Goal: Transaction & Acquisition: Book appointment/travel/reservation

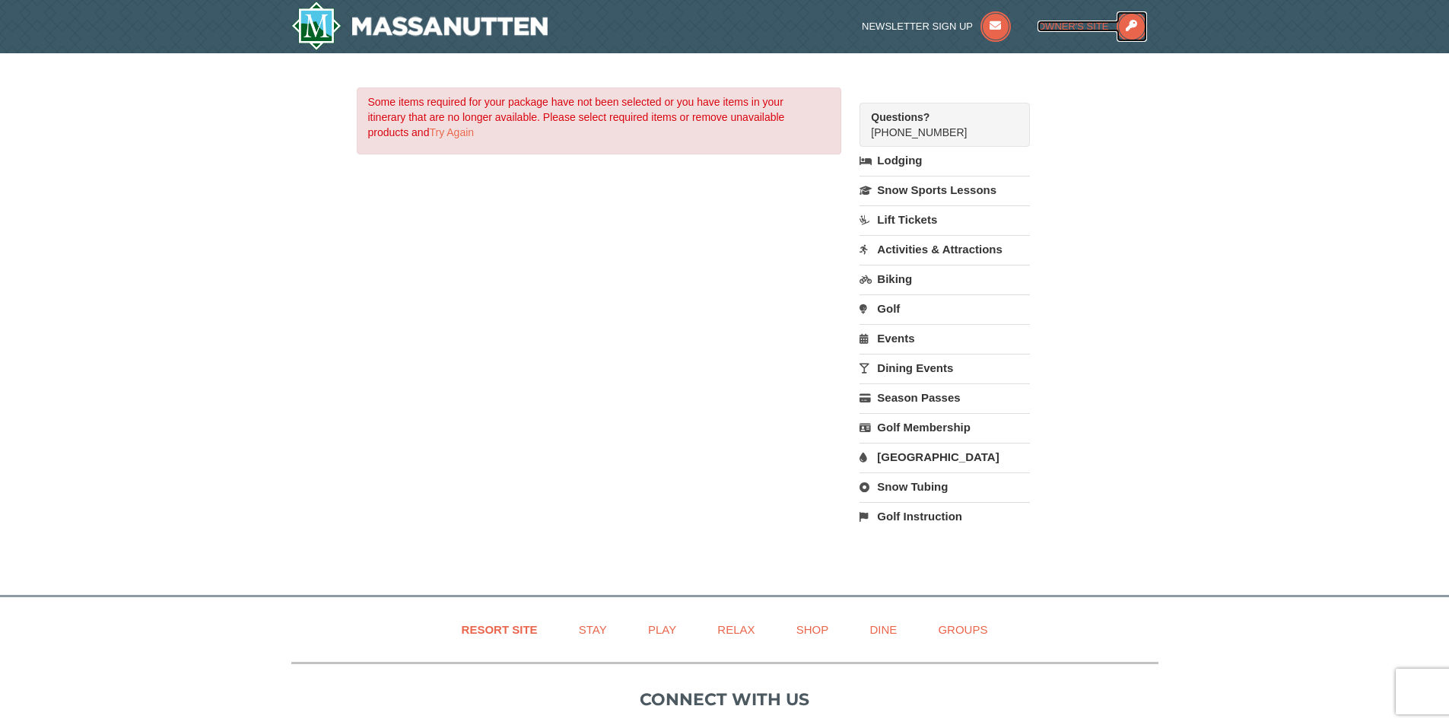
click at [1130, 26] on icon at bounding box center [1132, 26] width 30 height 30
click at [920, 250] on link "Activities & Attractions" at bounding box center [945, 249] width 170 height 28
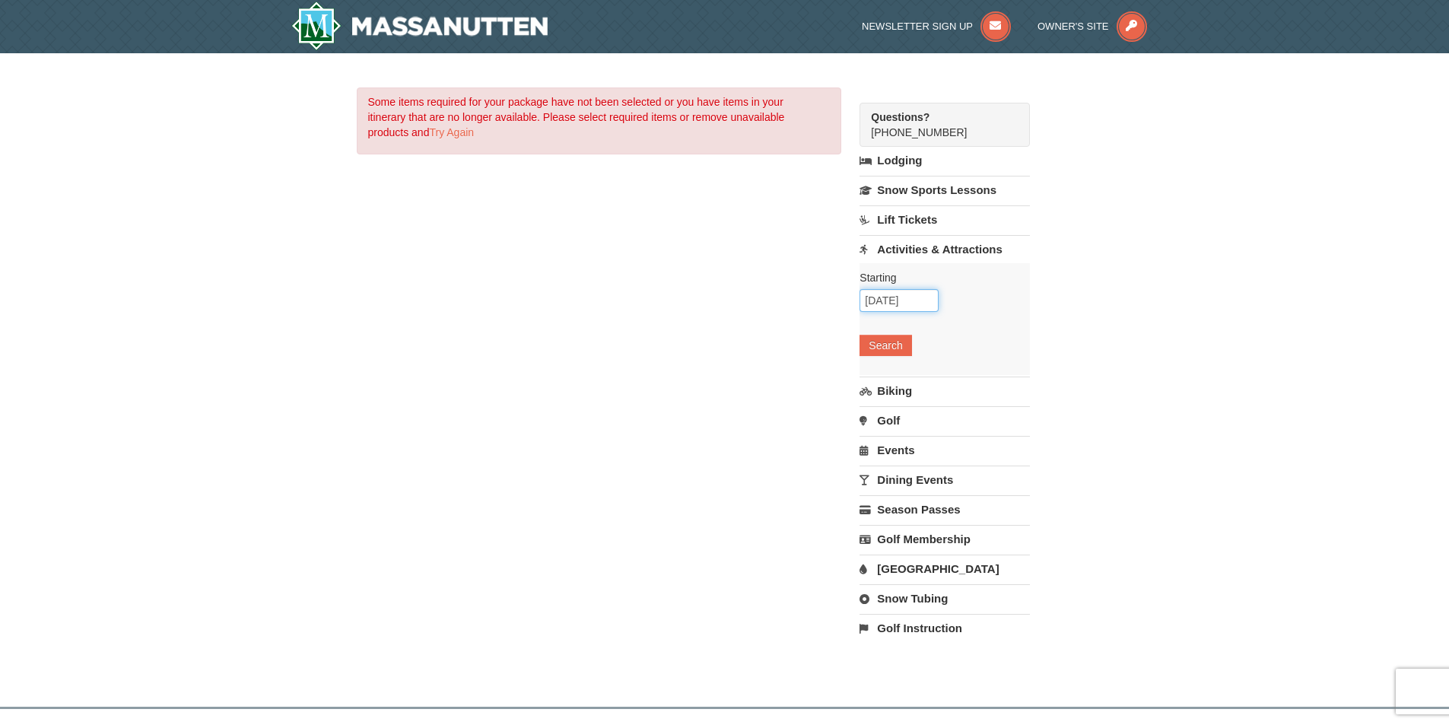
click at [890, 300] on input "10/08/2025" at bounding box center [899, 300] width 79 height 23
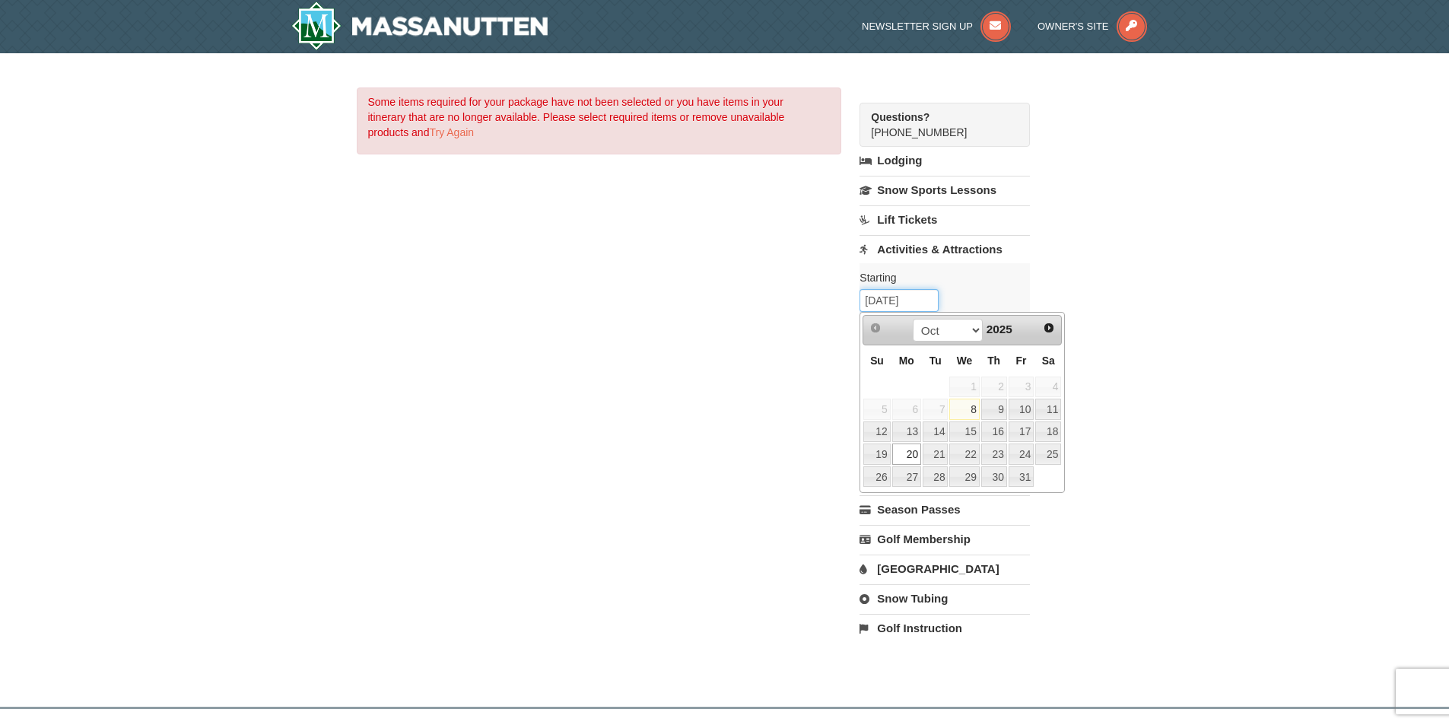
type input "[DATE]"
click at [1054, 515] on div "Some items required for your package have not been selected or you have items i…" at bounding box center [725, 372] width 736 height 570
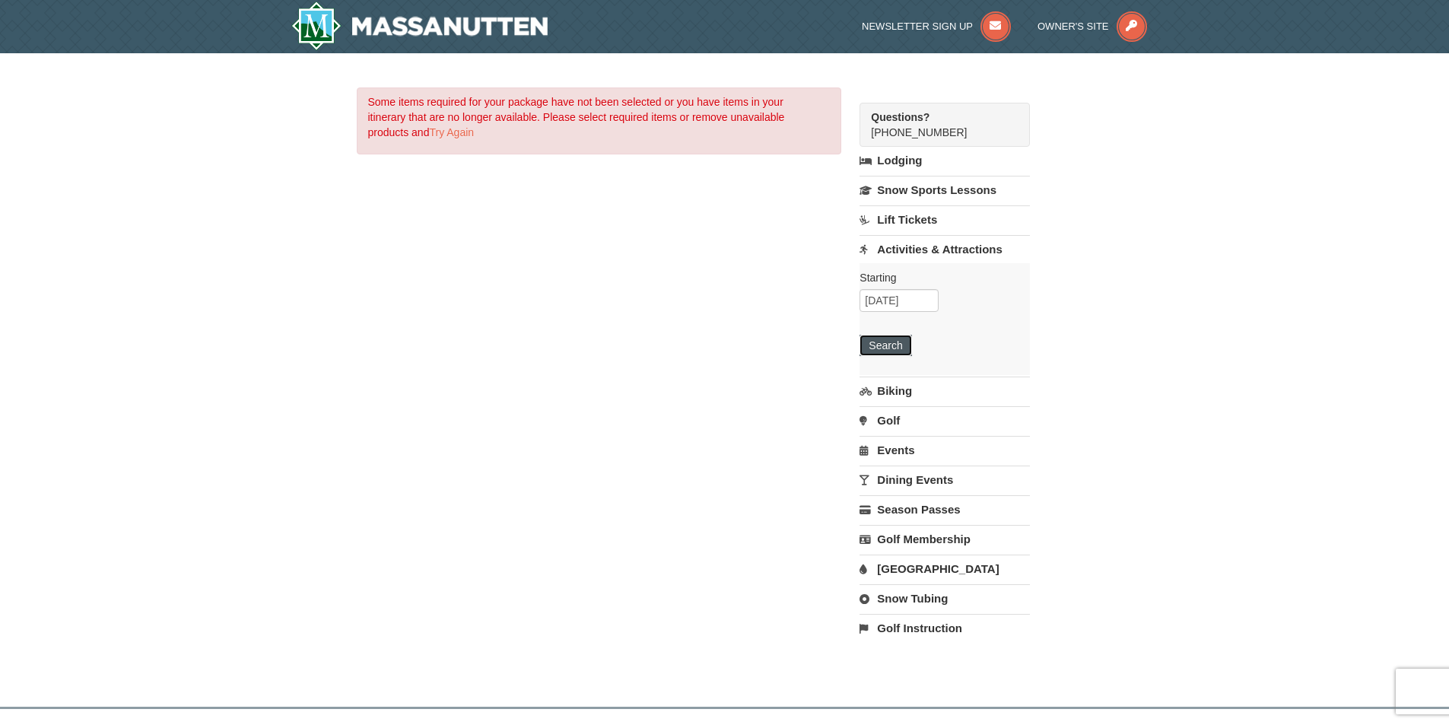
click at [886, 348] on button "Search" at bounding box center [886, 345] width 52 height 21
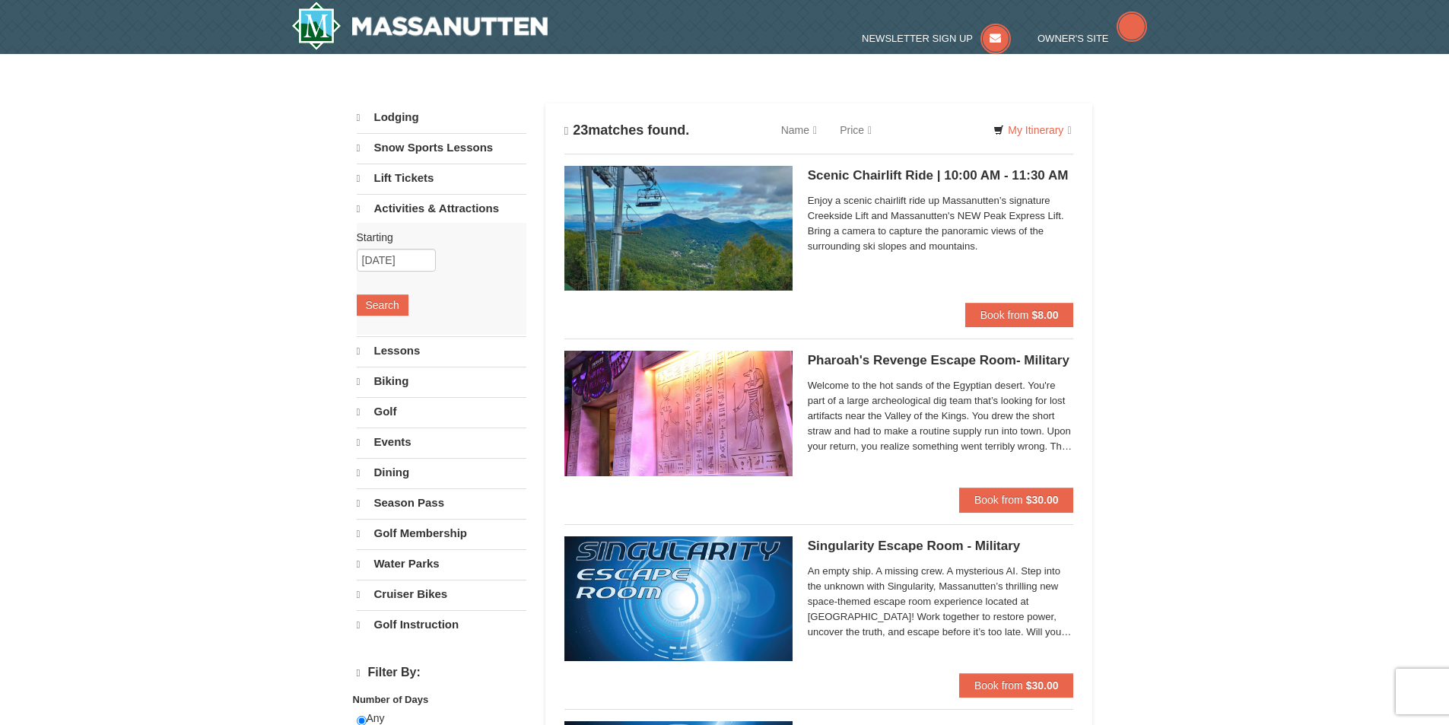
select select "10"
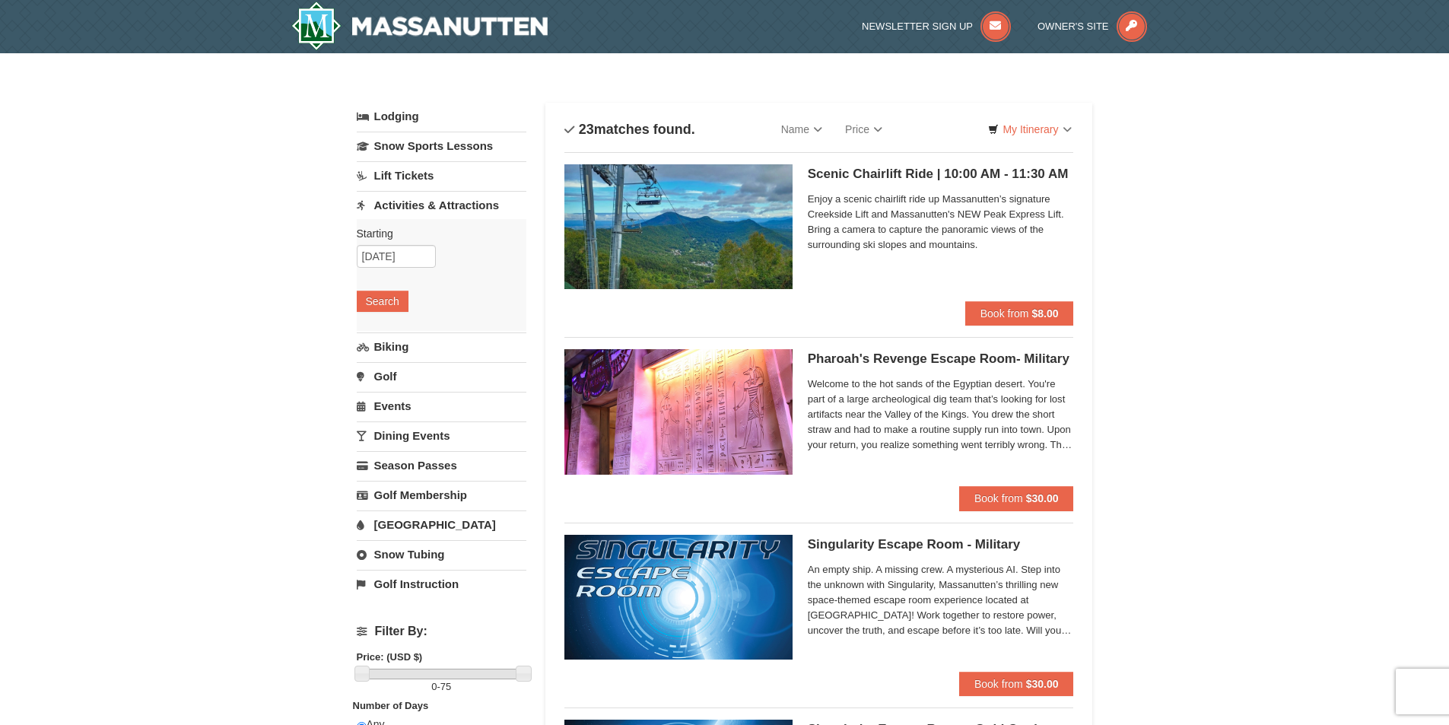
click at [883, 210] on span "Enjoy a scenic chairlift ride up Massanutten’s signature Creekside Lift and Mas…" at bounding box center [941, 222] width 266 height 61
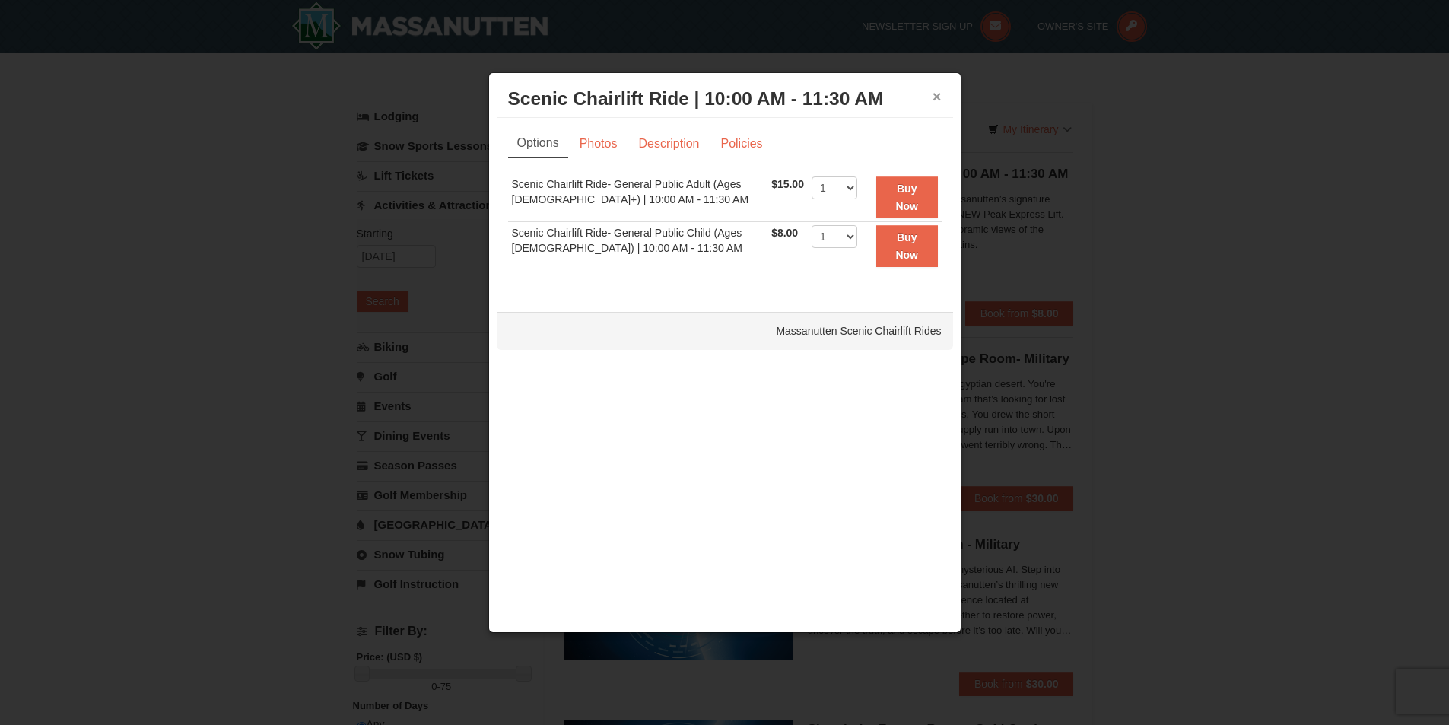
click at [936, 95] on button "×" at bounding box center [937, 96] width 9 height 15
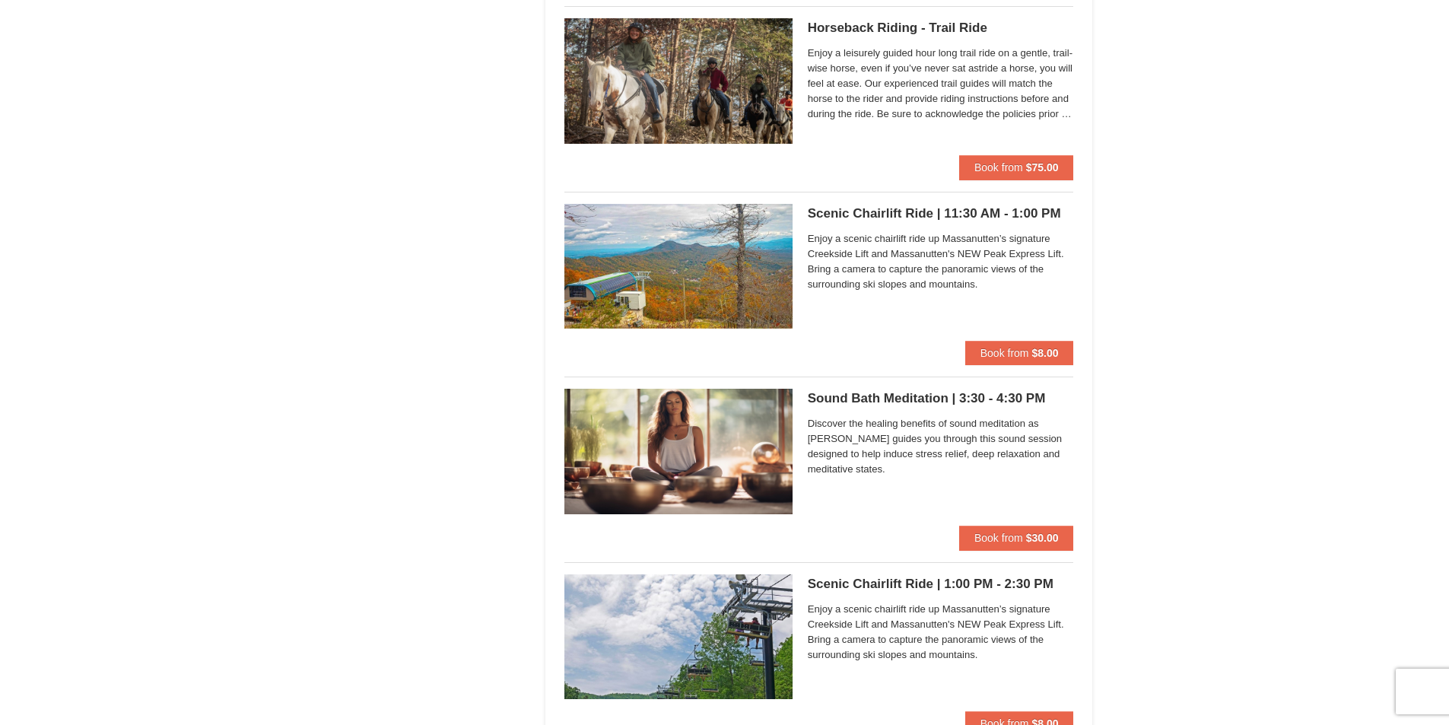
scroll to position [1674, 0]
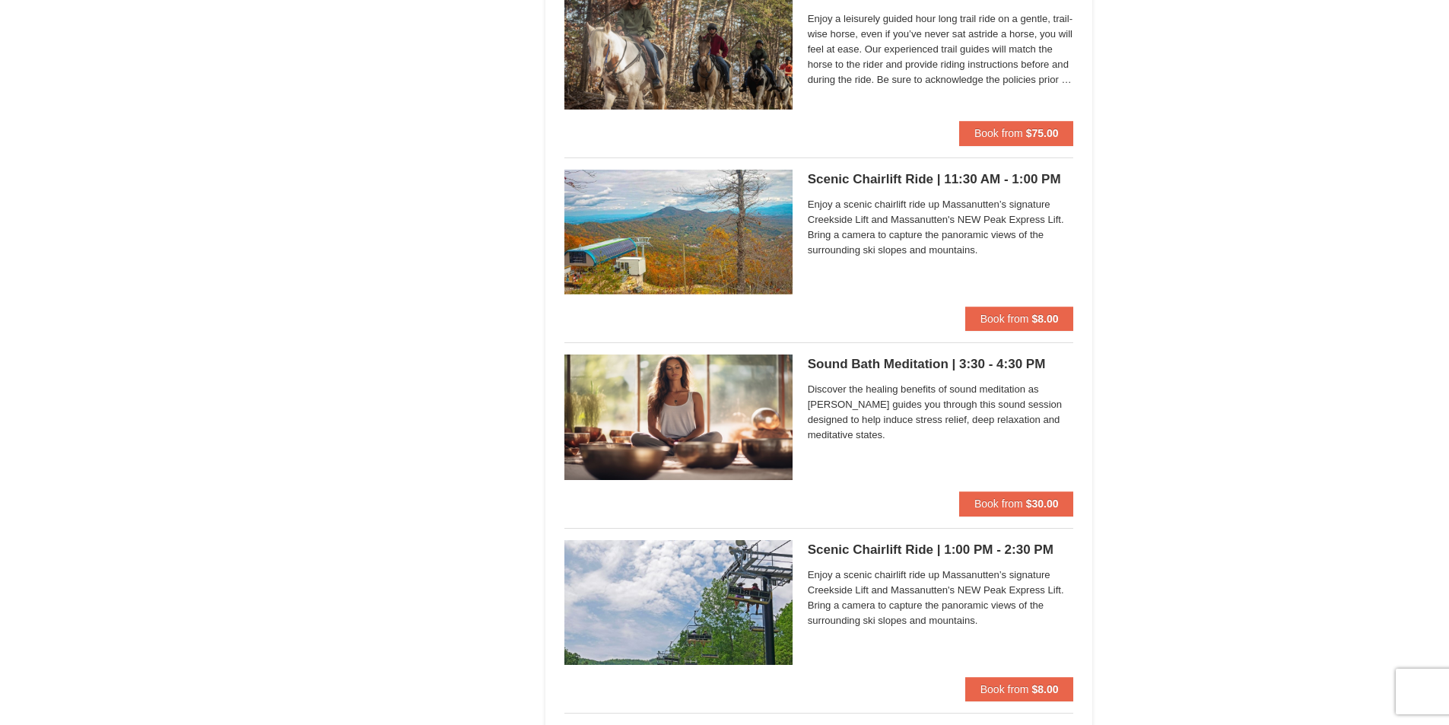
click at [901, 198] on span "Enjoy a scenic chairlift ride up Massanutten’s signature Creekside Lift and Mas…" at bounding box center [941, 227] width 266 height 61
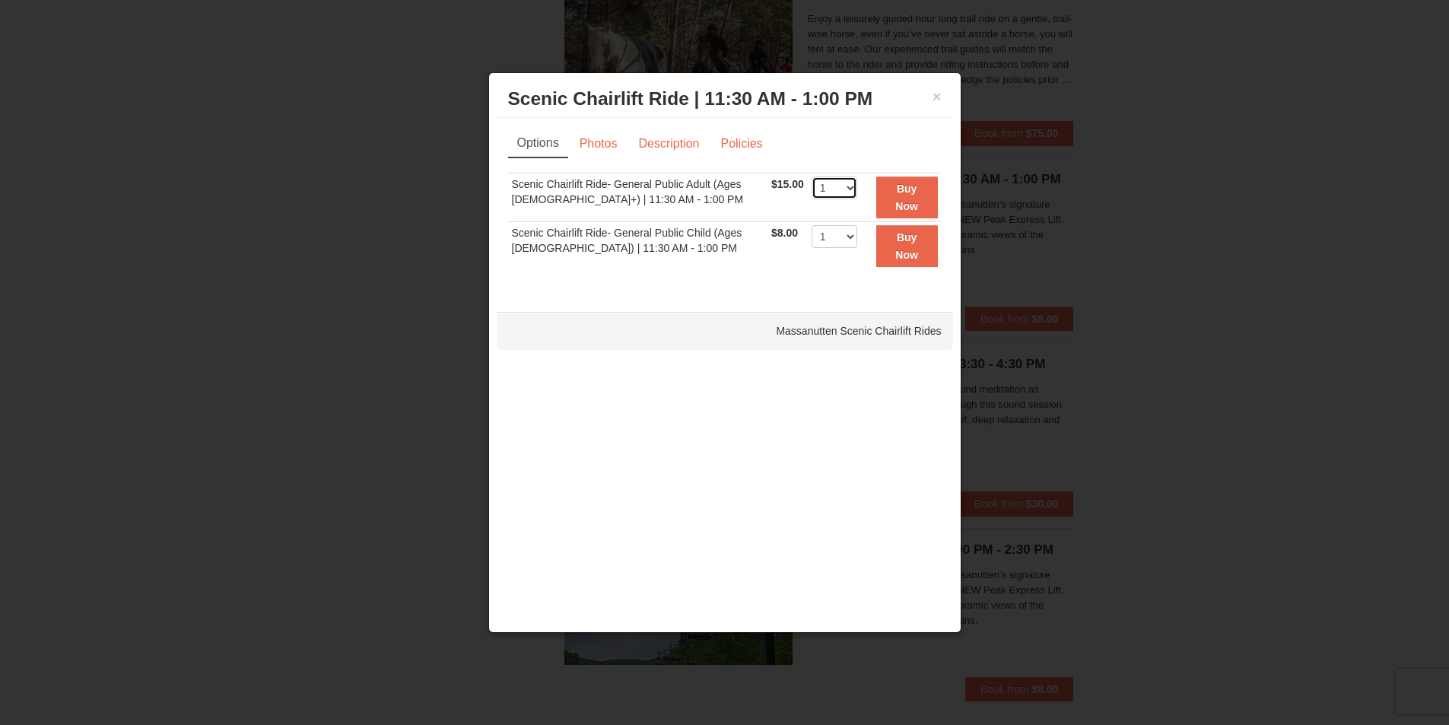
click at [843, 187] on select "1 2 3 4 5 6 7 8 9 10 11 12 13 14 15 16 17 18 19 20 21 22" at bounding box center [835, 187] width 46 height 23
select select "2"
click at [812, 176] on select "1 2 3 4 5 6 7 8 9 10 11 12 13 14 15 16 17 18 19 20 21 22" at bounding box center [835, 187] width 46 height 23
click at [905, 198] on button "Buy Now" at bounding box center [907, 197] width 62 height 42
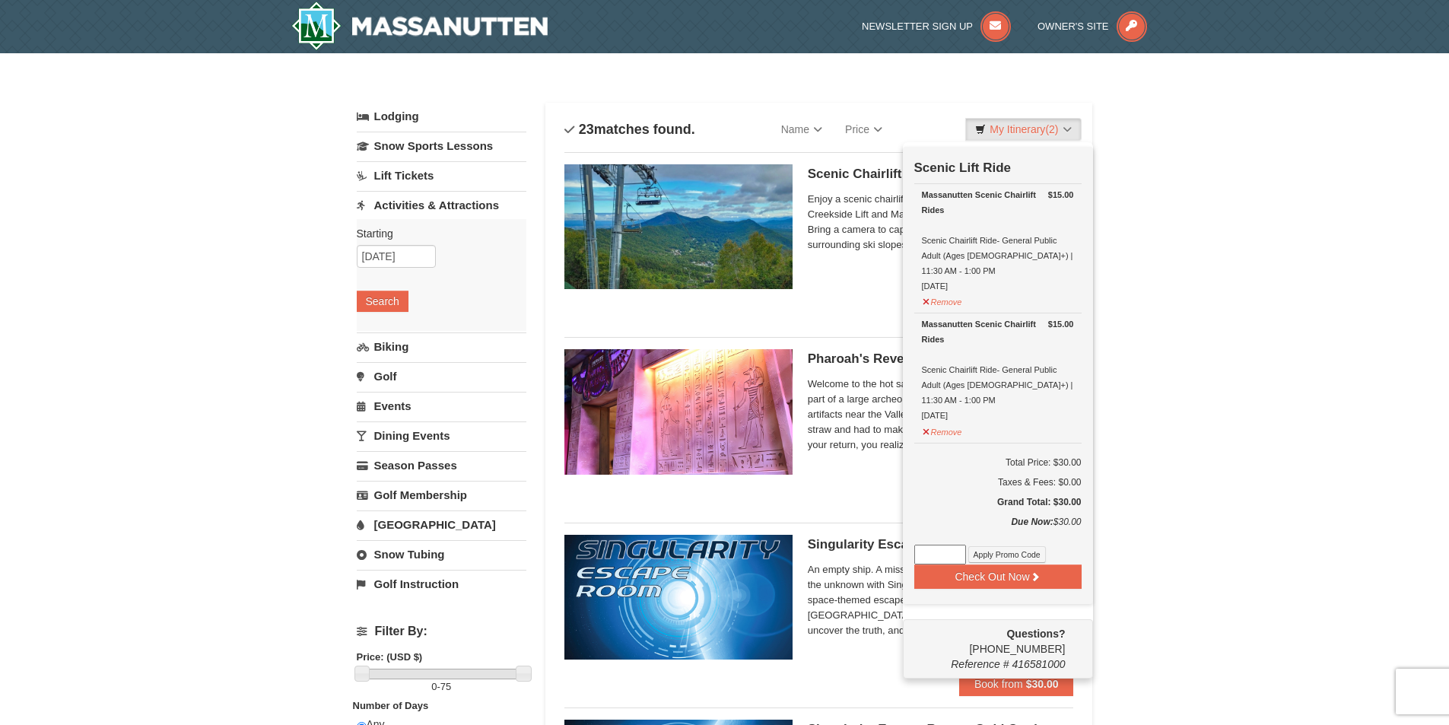
scroll to position [5, 0]
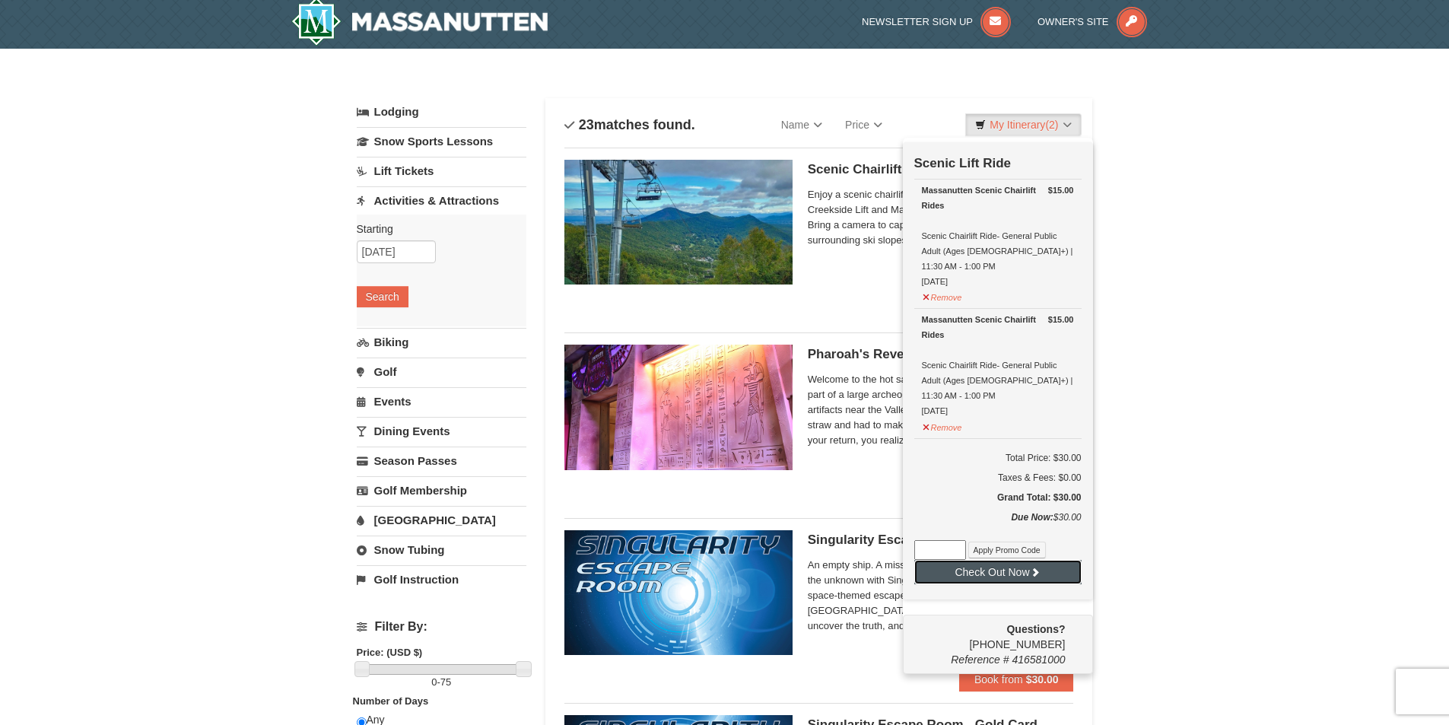
click at [999, 560] on button "Check Out Now" at bounding box center [997, 572] width 167 height 24
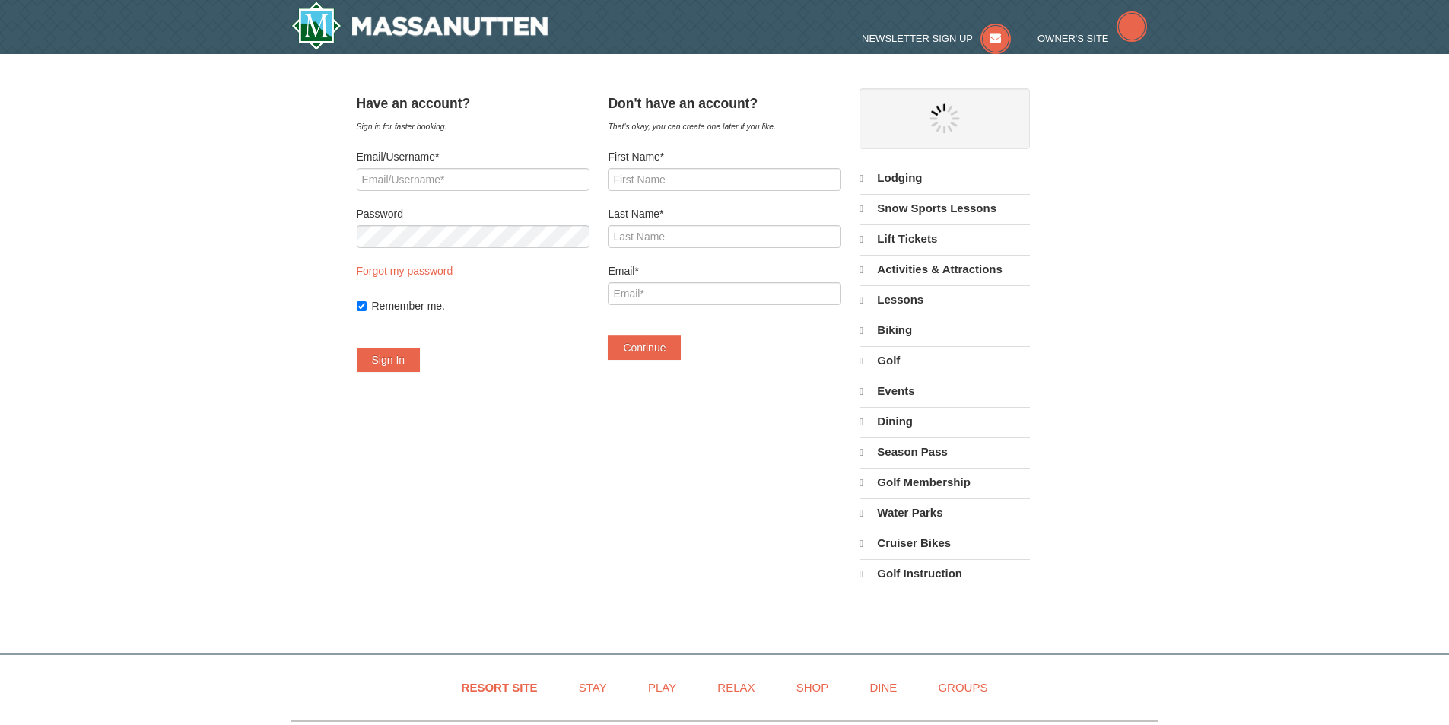
select select "10"
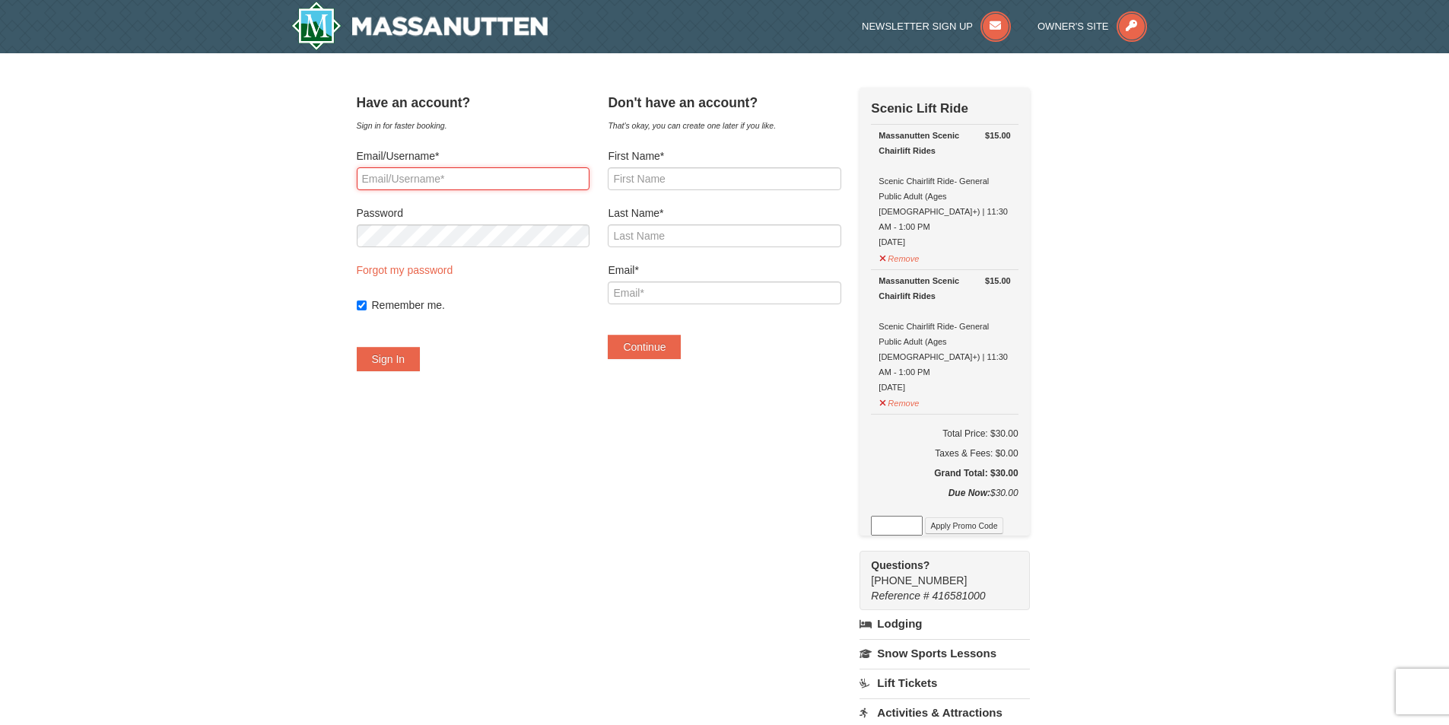
click at [406, 179] on input "Email/Username*" at bounding box center [473, 178] width 233 height 23
type input "greger2001@gmail.com"
click at [409, 358] on button "Sign In" at bounding box center [389, 359] width 64 height 24
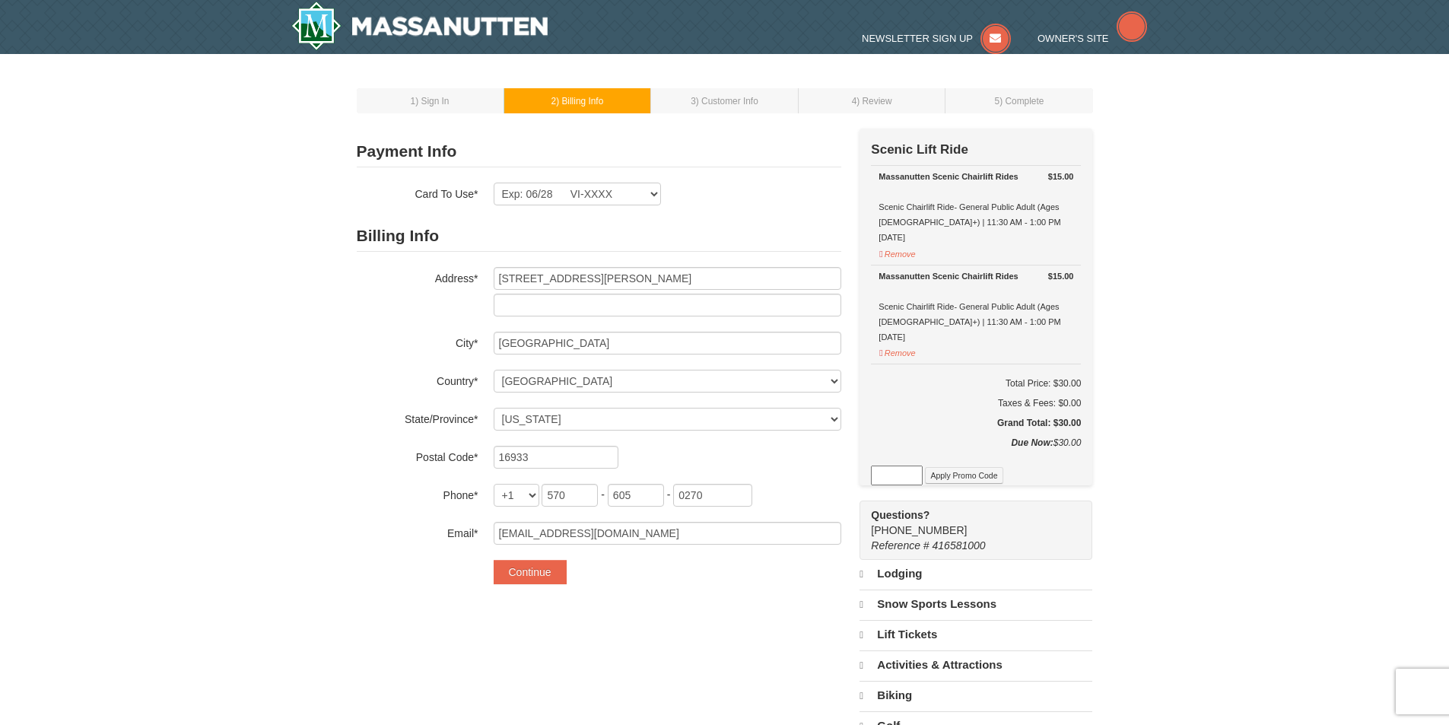
select select "PA"
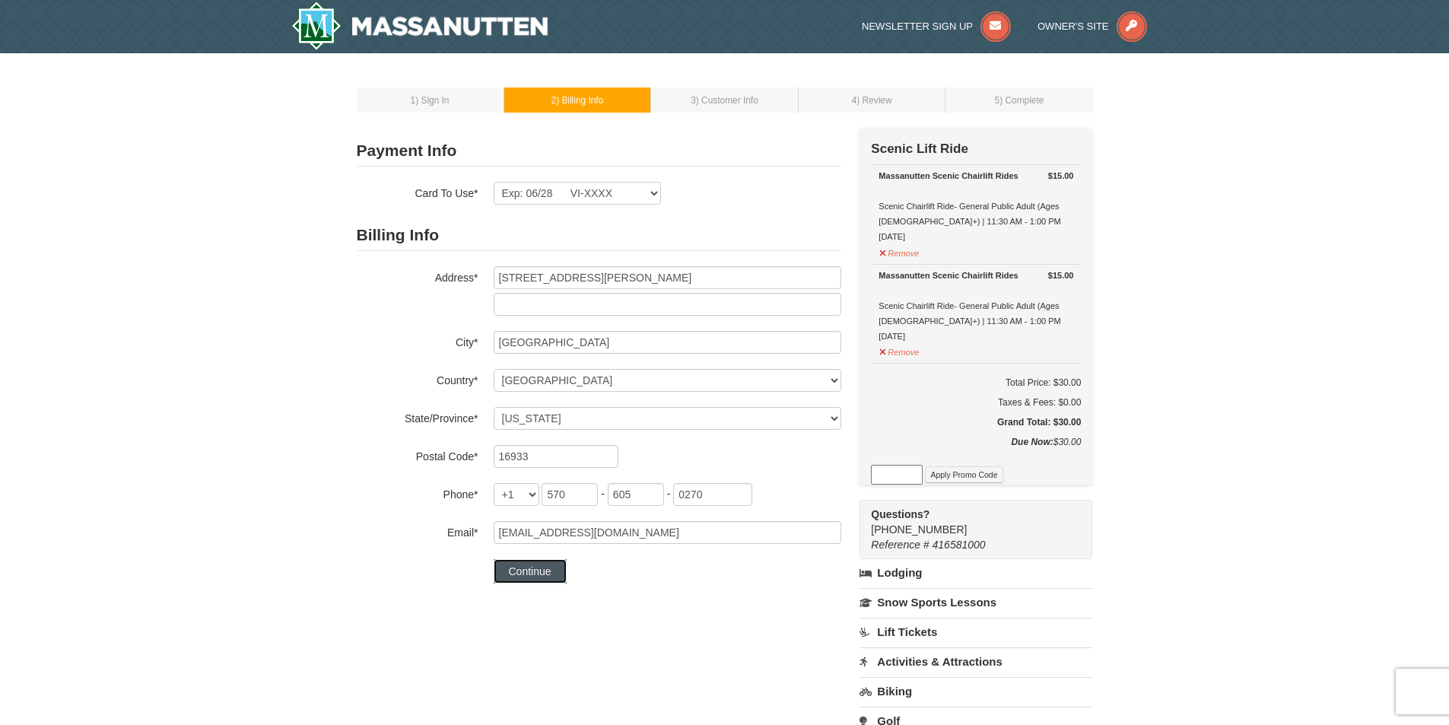
click at [536, 574] on button "Continue" at bounding box center [530, 571] width 73 height 24
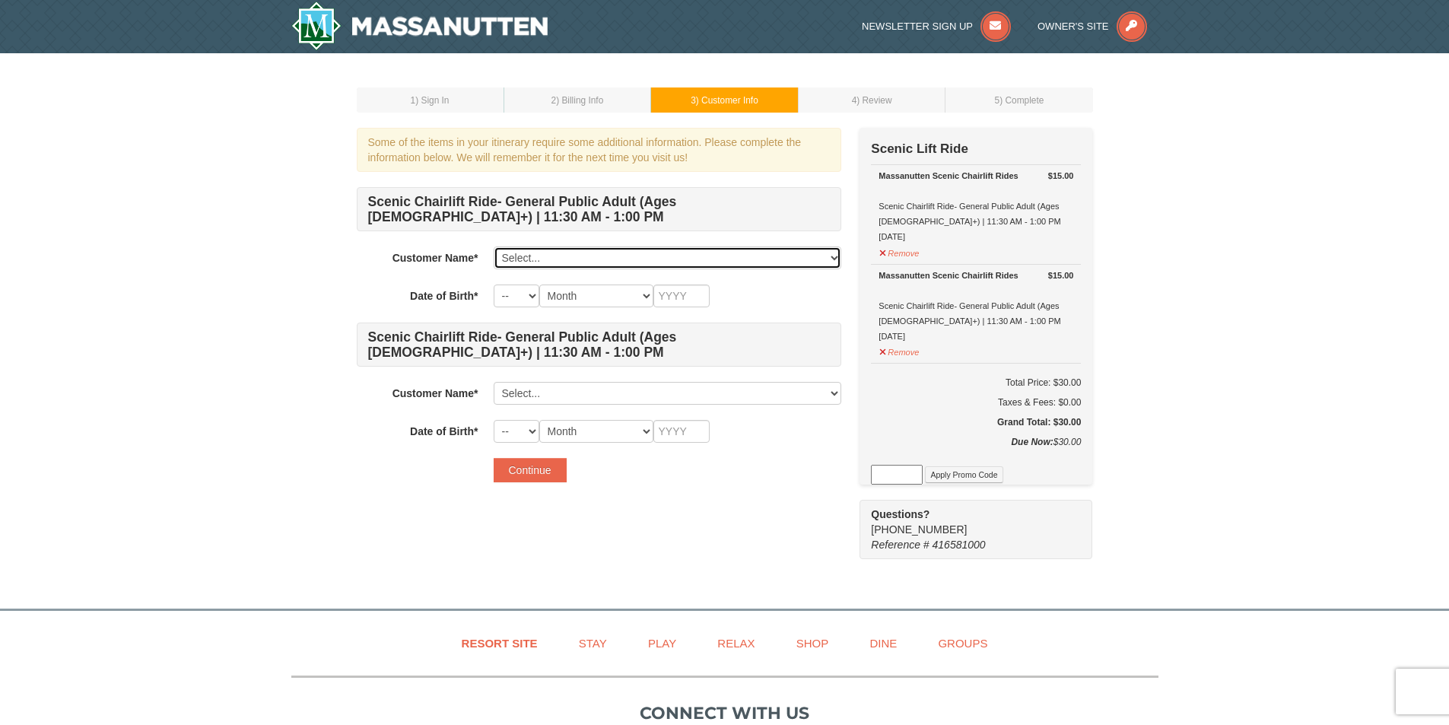
click at [833, 259] on select "Select... Gregory Calkins Deborah Calkins Add New..." at bounding box center [668, 257] width 348 height 23
select select "25743922"
click at [494, 246] on select "Select... Gregory Calkins Deborah Calkins Add New..." at bounding box center [668, 257] width 348 height 23
select select "03"
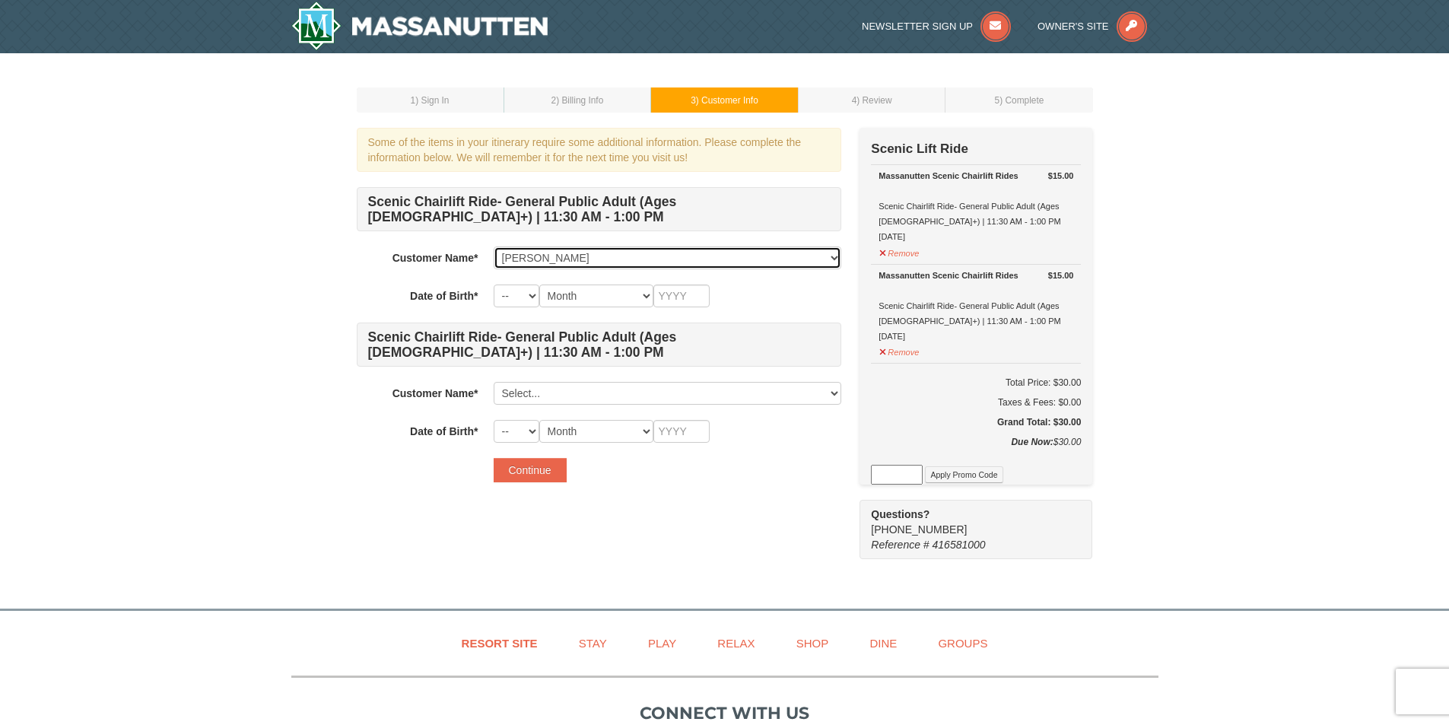
type input "1955"
click at [517, 292] on select "-- 01 02 03 04 05 06 07 08 09 10 11 12 13 14 15 16 17 18 19 20 21 22 23 24 25 2…" at bounding box center [517, 296] width 46 height 23
select select "24"
click at [494, 285] on select "-- 01 02 03 04 05 06 07 08 09 10 11 12 13 14 15 16 17 18 19 20 21 22 23 24 25 2…" at bounding box center [517, 296] width 46 height 23
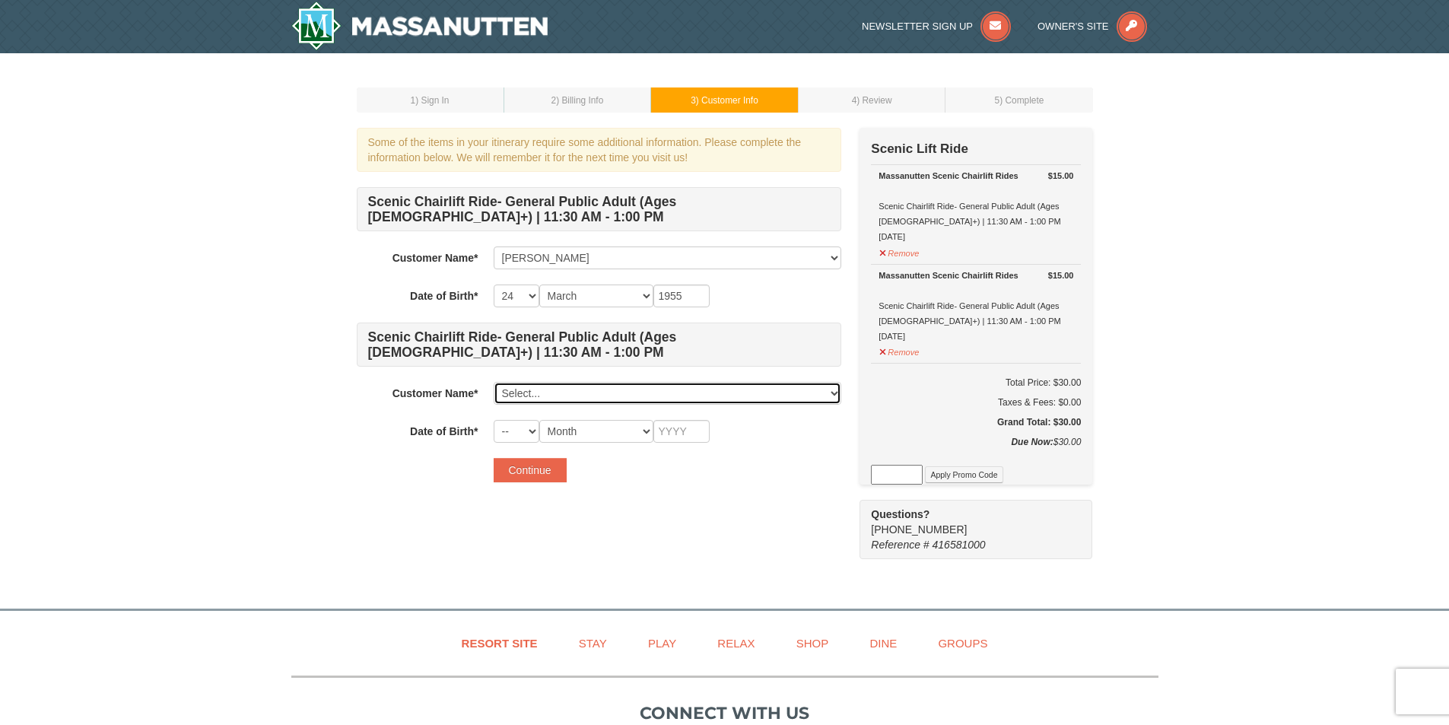
click at [835, 392] on select "Select... Gregory Calkins Deborah Calkins Add New..." at bounding box center [668, 393] width 348 height 23
select select "28359249"
click at [494, 382] on select "Select... Gregory Calkins Deborah Calkins Add New..." at bounding box center [668, 393] width 348 height 23
select select "01"
select select "07"
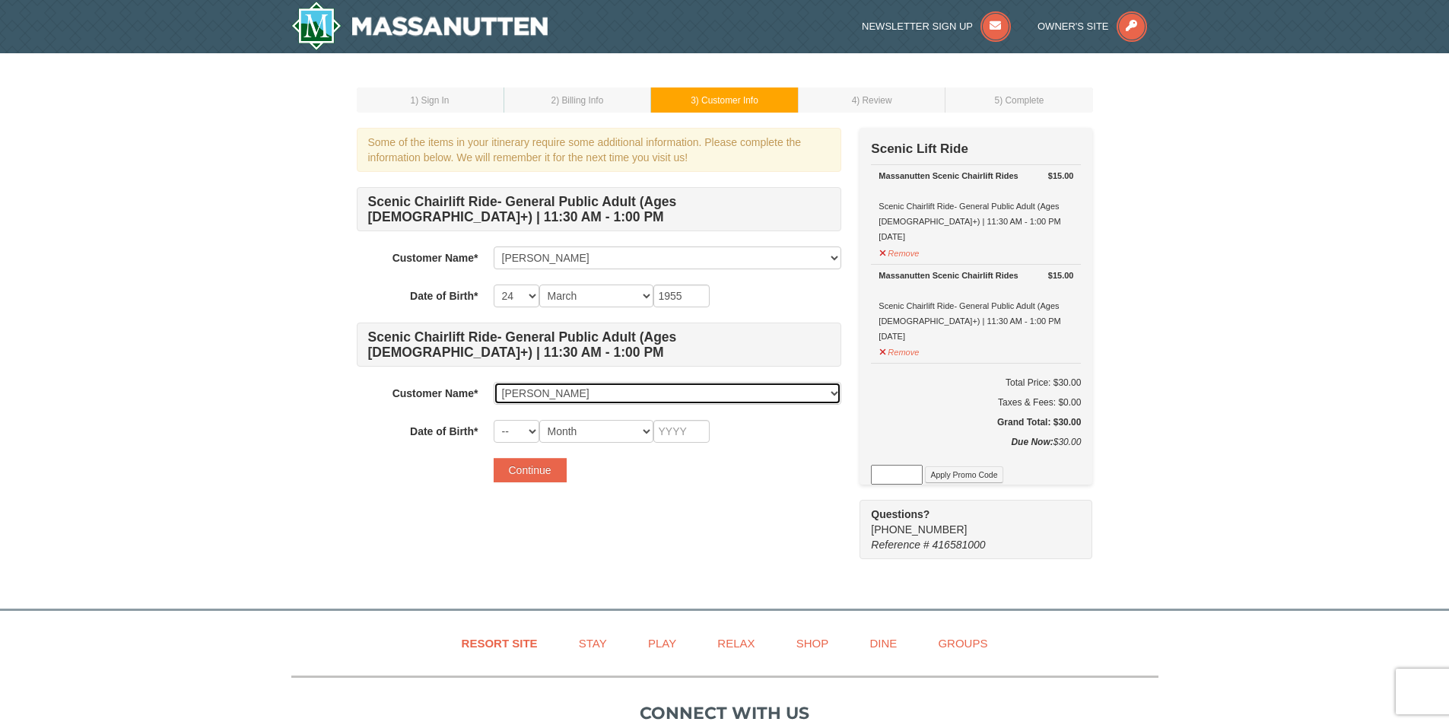
type input "1954"
click at [533, 465] on button "Continue" at bounding box center [530, 470] width 73 height 24
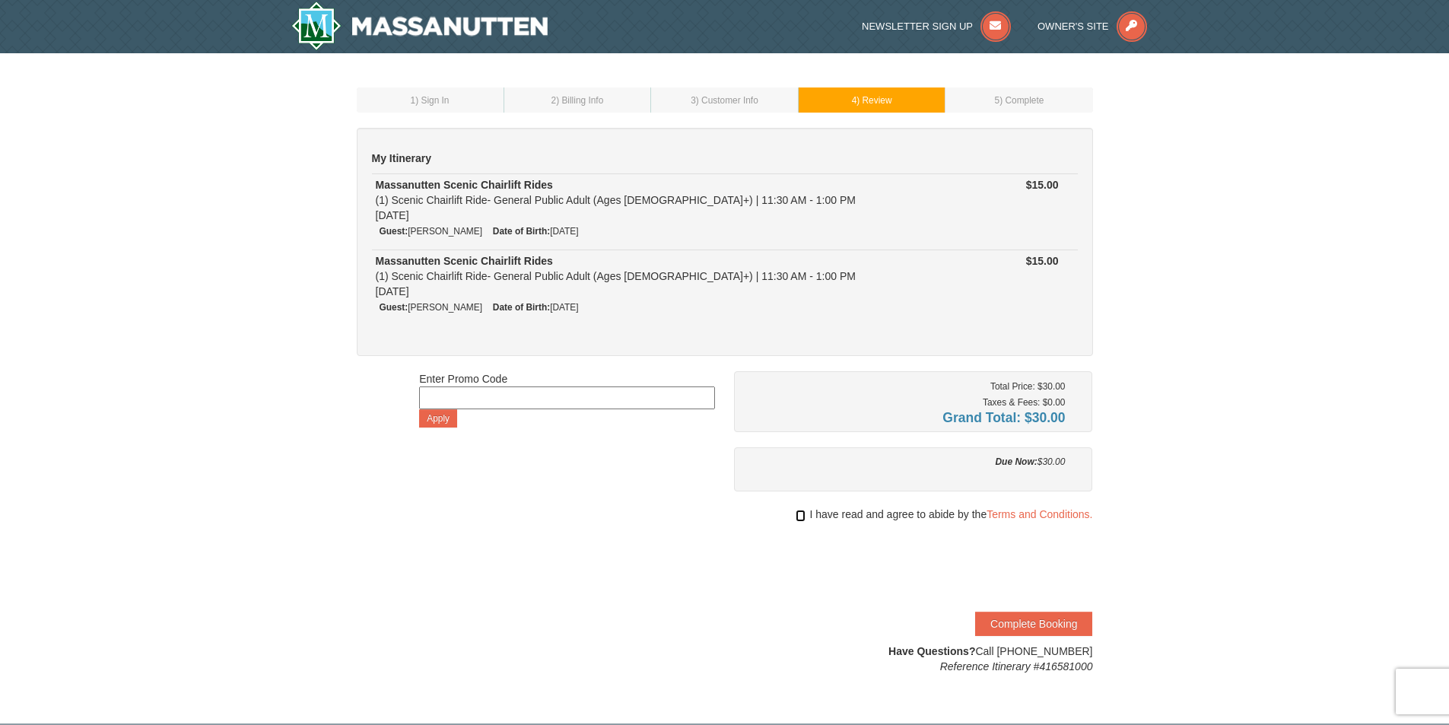
click at [800, 516] on input "checkbox" at bounding box center [801, 516] width 10 height 12
checkbox input "true"
click at [1022, 621] on button "Complete Booking" at bounding box center [1033, 624] width 117 height 24
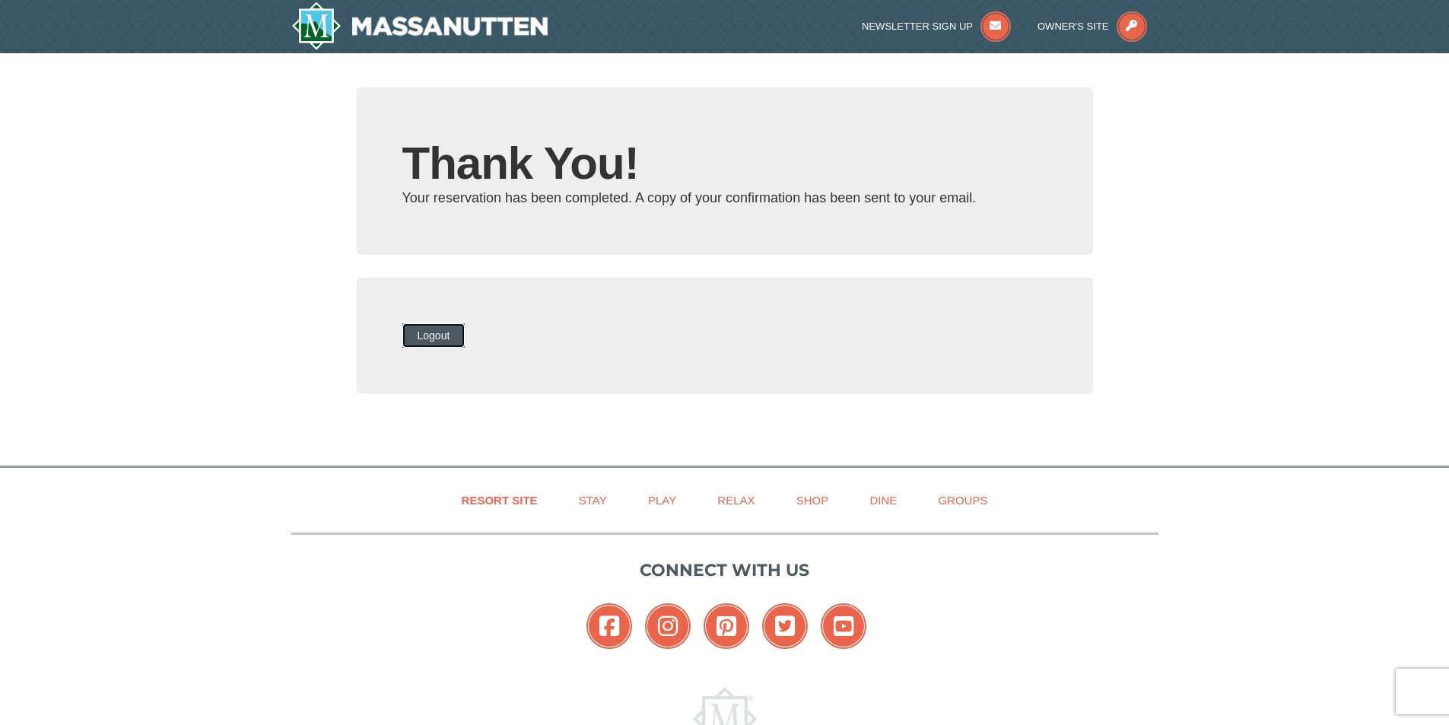
click at [449, 337] on button "Logout" at bounding box center [433, 335] width 63 height 24
